Goal: Contribute content: Add original content to the website for others to see

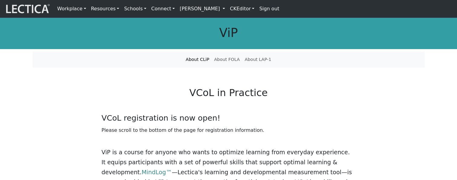
click at [249, 14] on link "CKEditor" at bounding box center [241, 8] width 29 height 13
click at [244, 20] on link "Edit" at bounding box center [238, 22] width 12 height 8
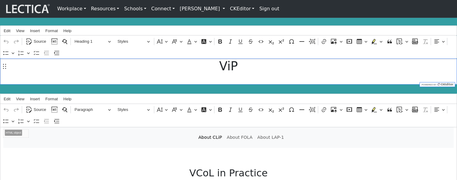
click at [79, 71] on h1 "ViP" at bounding box center [228, 66] width 450 height 15
click at [40, 41] on span "Source" at bounding box center [40, 41] width 12 height 7
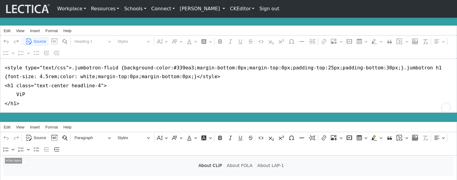
click at [93, 95] on textarea "<style type="text/css">.jumbotron-fluid {background-color:#339ea3;margin-bottom…" at bounding box center [228, 85] width 457 height 54
type textarea "<style type="text/css">.jumbotron-fluid {background-color:#339ea3;margin-bottom…"
click at [38, 42] on span "Source" at bounding box center [40, 41] width 12 height 7
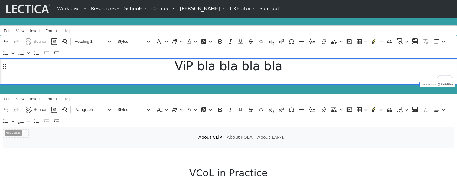
click at [248, 11] on link "CKEditor" at bounding box center [241, 8] width 29 height 13
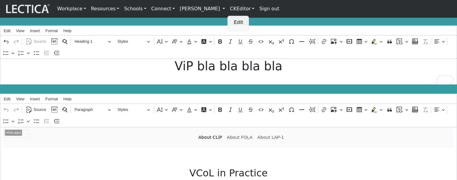
click at [244, 21] on link "Edit" at bounding box center [238, 22] width 12 height 8
